Goal: Entertainment & Leisure: Browse casually

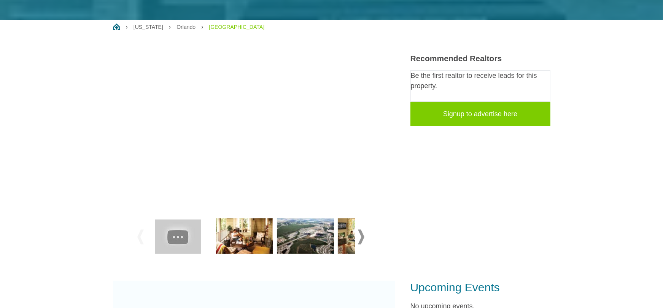
scroll to position [170, 0]
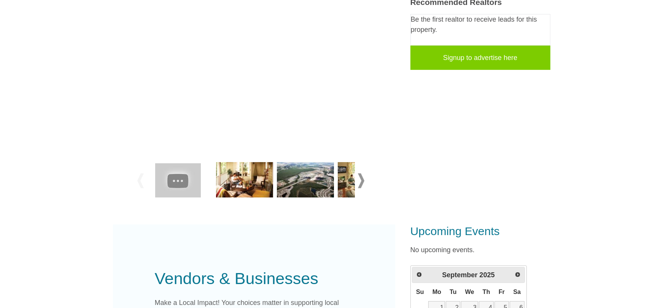
click at [361, 181] on span at bounding box center [361, 180] width 6 height 15
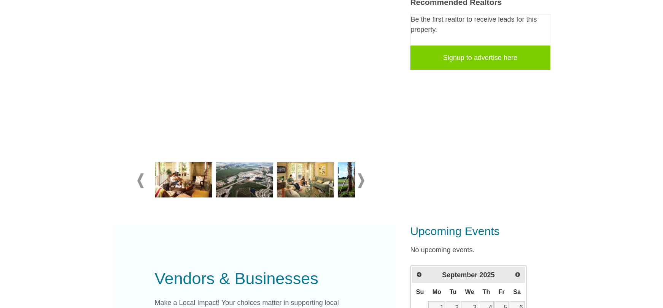
click at [361, 181] on span at bounding box center [361, 180] width 6 height 15
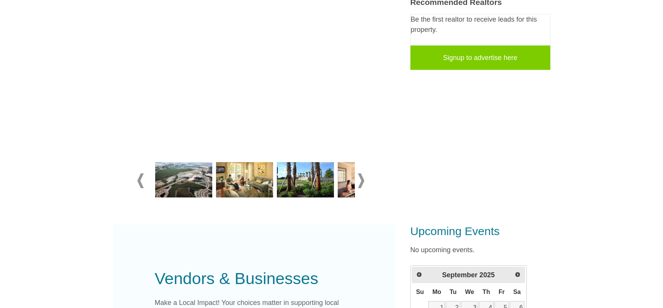
click at [361, 181] on span at bounding box center [361, 180] width 6 height 15
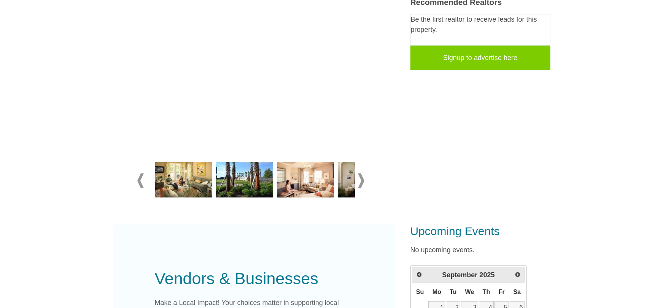
click at [361, 181] on span at bounding box center [361, 180] width 6 height 15
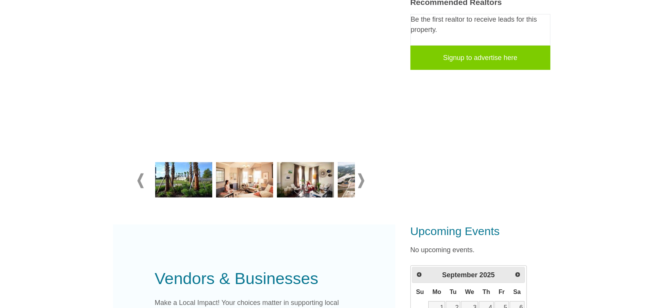
click at [361, 181] on span at bounding box center [361, 180] width 6 height 15
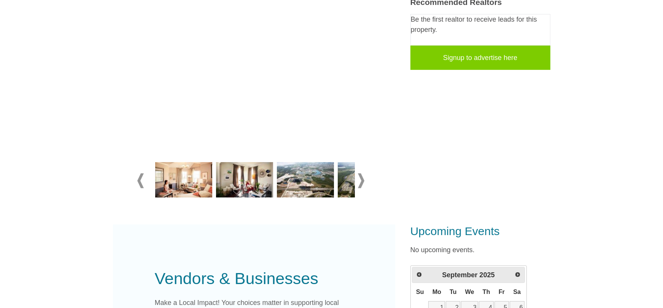
click at [314, 181] on img at bounding box center [305, 180] width 57 height 36
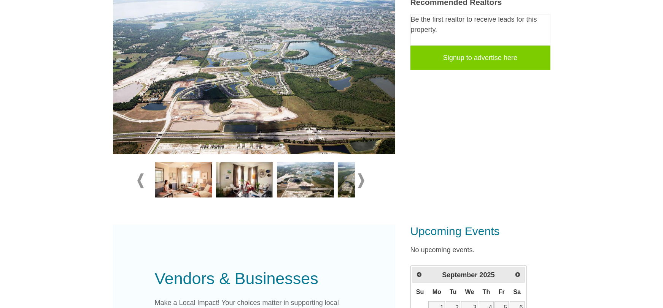
click at [362, 179] on span at bounding box center [361, 180] width 6 height 15
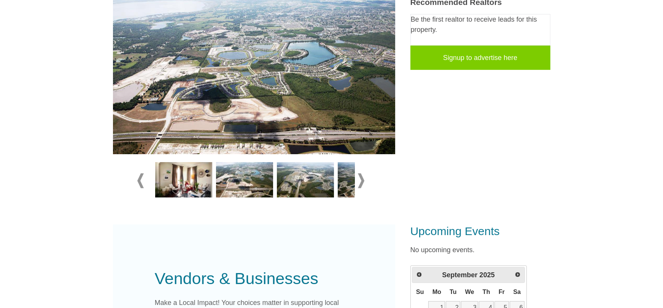
click at [298, 186] on img at bounding box center [305, 180] width 57 height 36
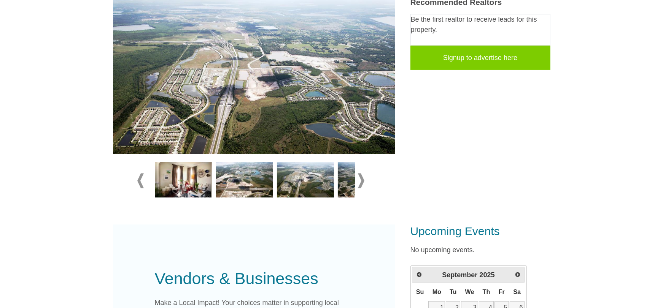
click at [360, 179] on span at bounding box center [361, 180] width 6 height 15
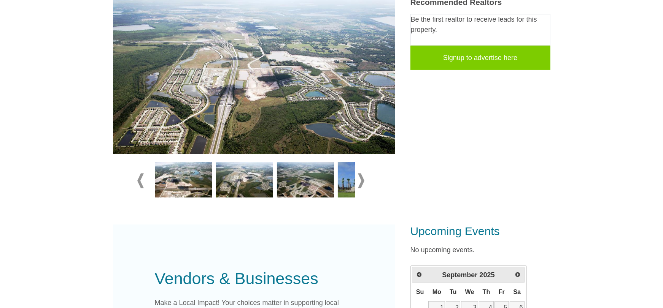
click at [356, 180] on div at bounding box center [253, 180] width 233 height 41
click at [361, 179] on span at bounding box center [361, 180] width 6 height 15
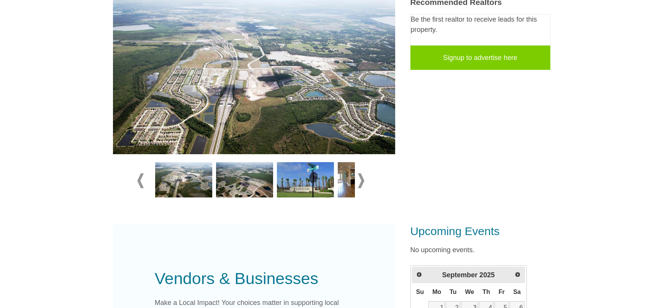
click at [363, 178] on span at bounding box center [361, 180] width 6 height 15
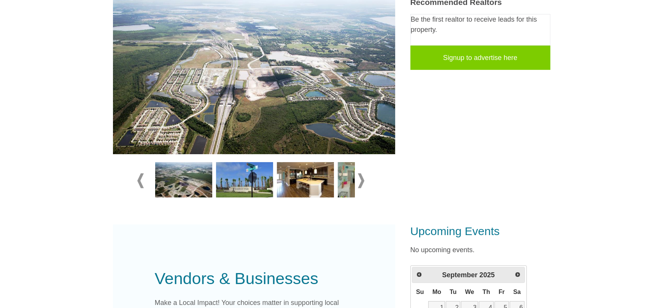
click at [363, 178] on span at bounding box center [361, 180] width 6 height 15
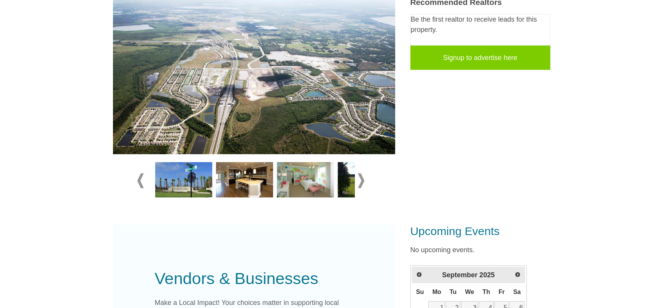
click at [260, 183] on img at bounding box center [244, 180] width 57 height 36
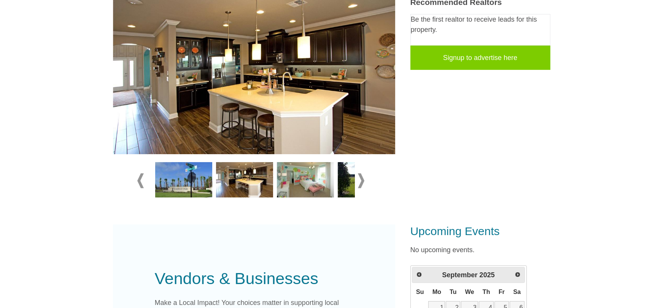
click at [361, 181] on span at bounding box center [361, 180] width 6 height 15
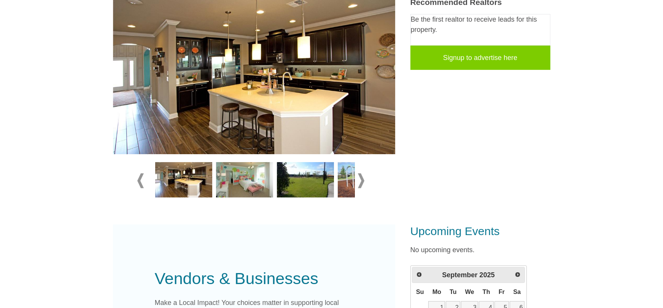
click at [360, 181] on span at bounding box center [361, 180] width 6 height 15
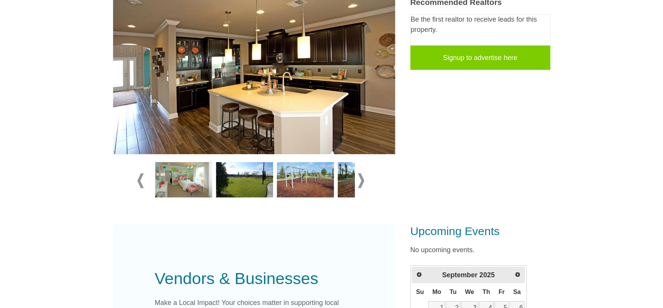
click at [298, 176] on img at bounding box center [305, 180] width 57 height 36
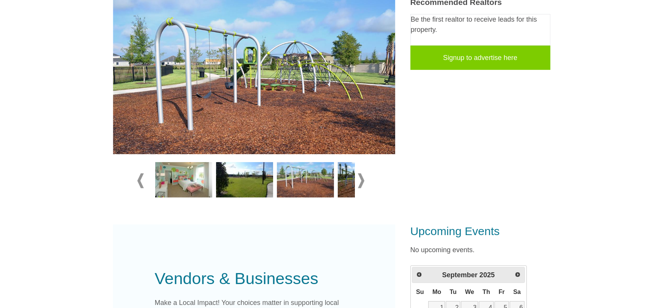
click at [361, 181] on span at bounding box center [361, 180] width 6 height 15
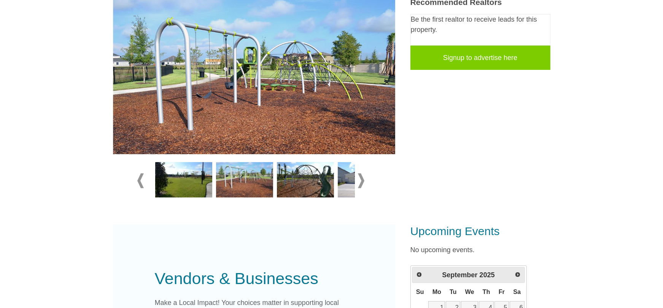
click at [358, 182] on span at bounding box center [361, 180] width 6 height 15
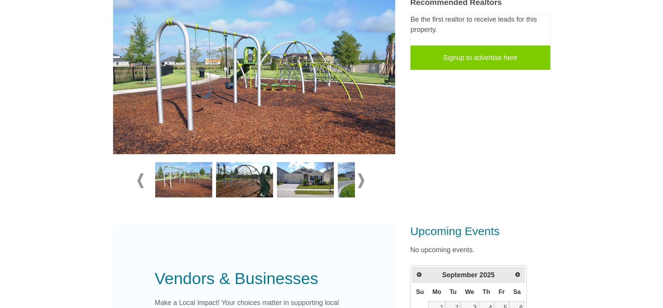
click at [358, 182] on span at bounding box center [361, 180] width 6 height 15
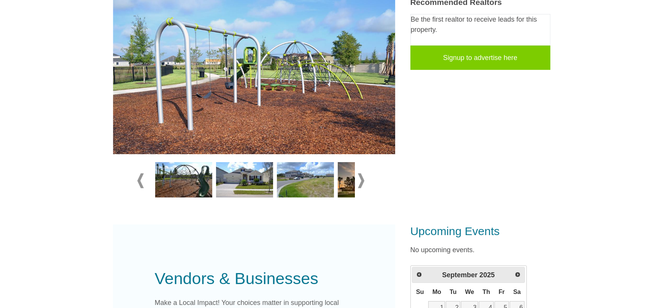
click at [265, 176] on img at bounding box center [244, 180] width 57 height 36
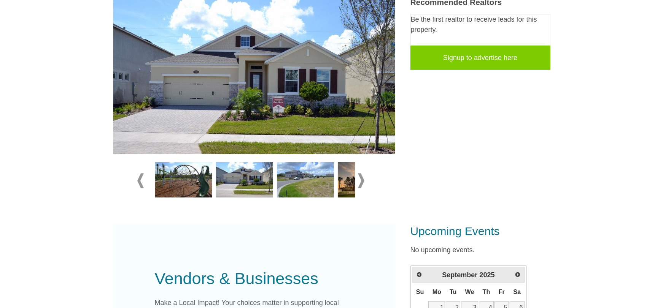
click at [361, 181] on span at bounding box center [361, 180] width 6 height 15
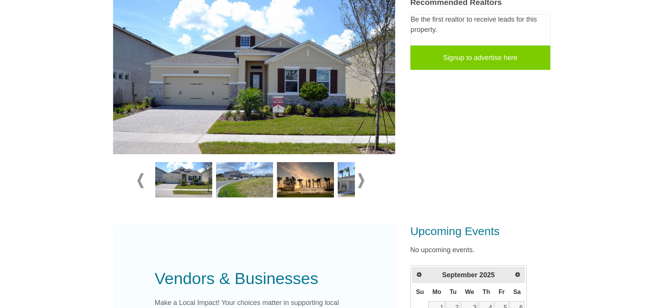
click at [303, 179] on img at bounding box center [305, 180] width 57 height 36
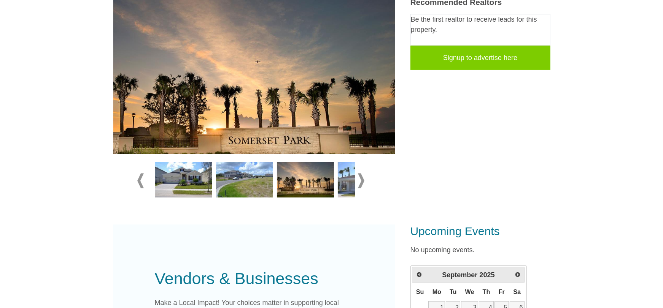
click at [363, 179] on span at bounding box center [361, 180] width 6 height 15
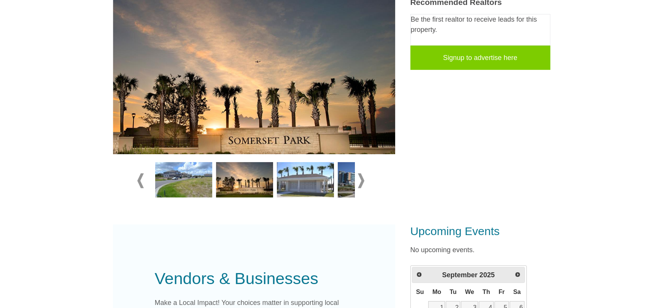
click at [363, 179] on span at bounding box center [361, 180] width 6 height 15
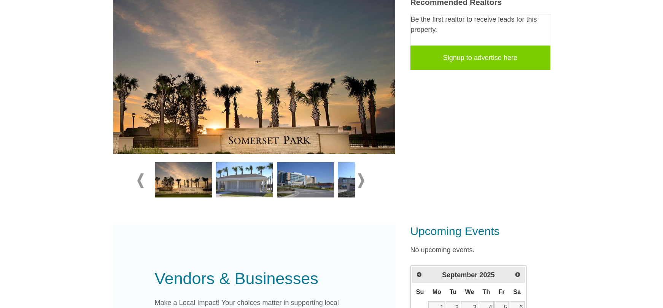
click at [363, 179] on span at bounding box center [361, 180] width 6 height 15
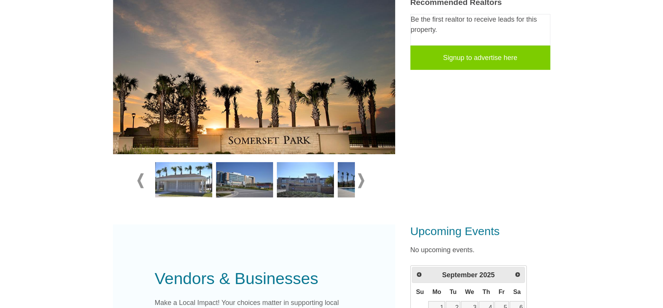
click at [363, 179] on span at bounding box center [361, 180] width 6 height 15
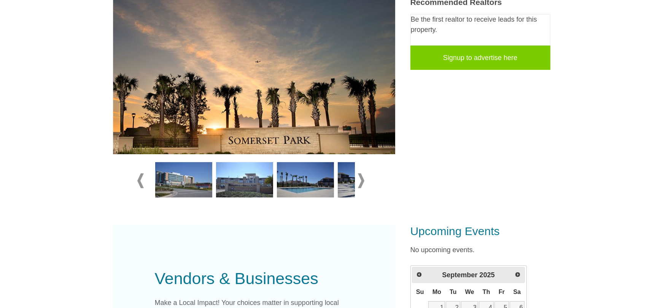
click at [309, 182] on img at bounding box center [305, 180] width 57 height 36
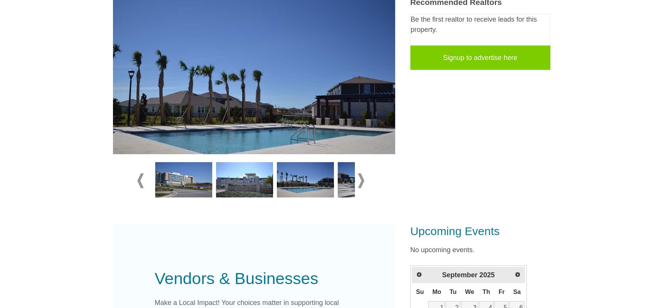
click at [361, 179] on span at bounding box center [361, 180] width 6 height 15
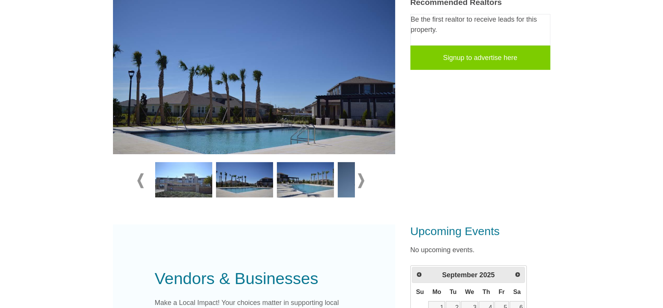
click at [295, 183] on img at bounding box center [305, 180] width 57 height 36
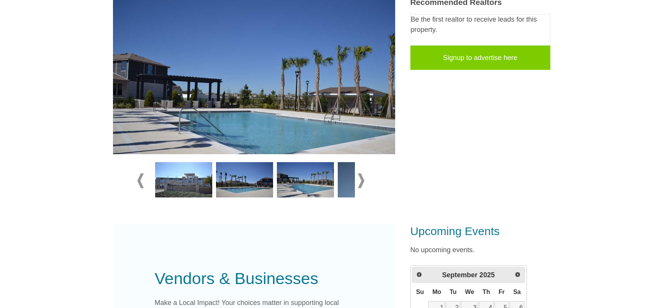
click at [360, 181] on span at bounding box center [361, 180] width 6 height 15
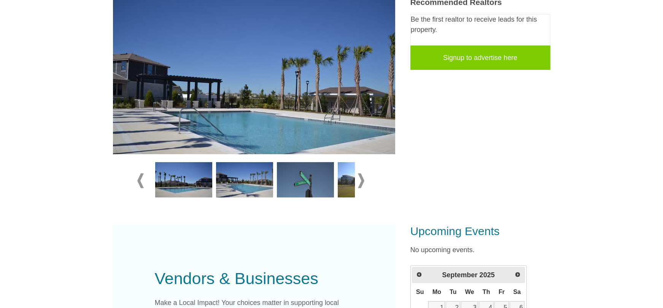
click at [360, 181] on span at bounding box center [361, 180] width 6 height 15
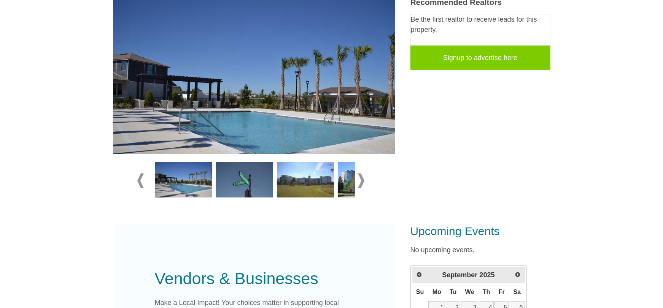
click at [360, 181] on span at bounding box center [361, 180] width 6 height 15
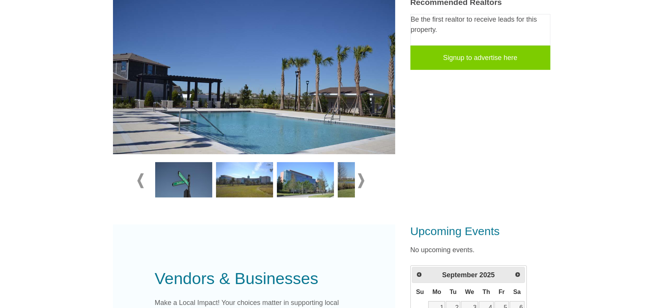
click at [360, 181] on span at bounding box center [361, 180] width 6 height 15
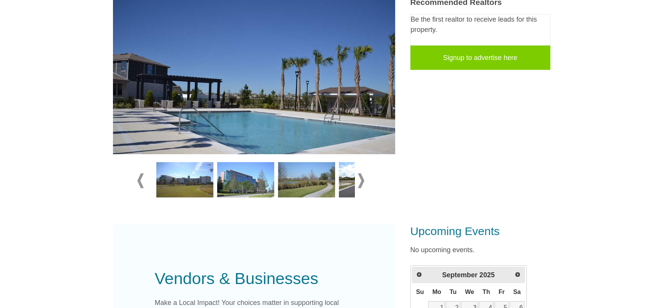
click at [360, 181] on span at bounding box center [361, 180] width 6 height 15
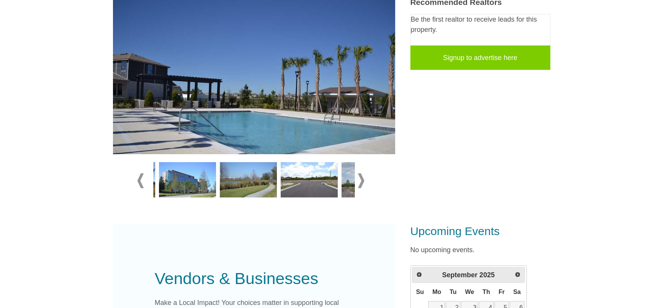
click at [360, 181] on span at bounding box center [361, 180] width 6 height 15
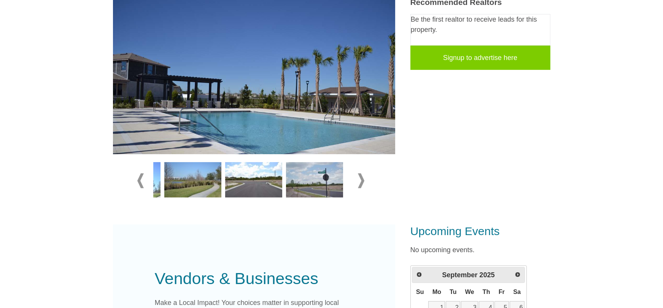
click at [360, 181] on span at bounding box center [361, 180] width 6 height 15
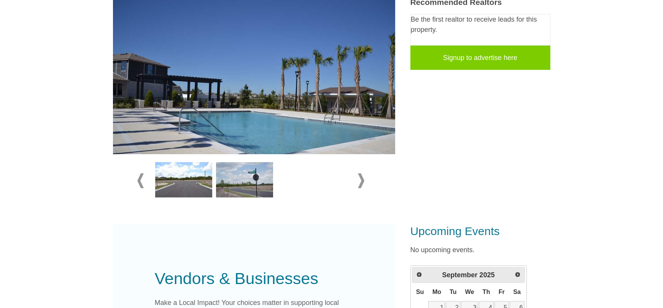
click at [360, 181] on span at bounding box center [361, 180] width 6 height 15
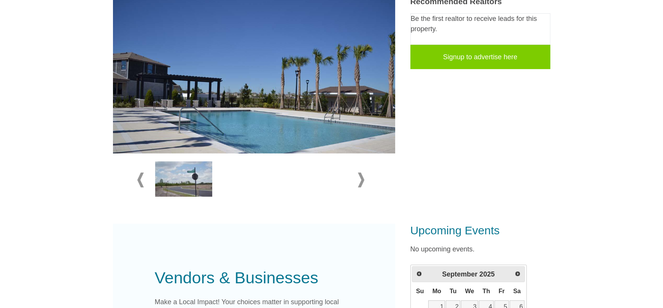
scroll to position [0, 0]
